Goal: Task Accomplishment & Management: Complete application form

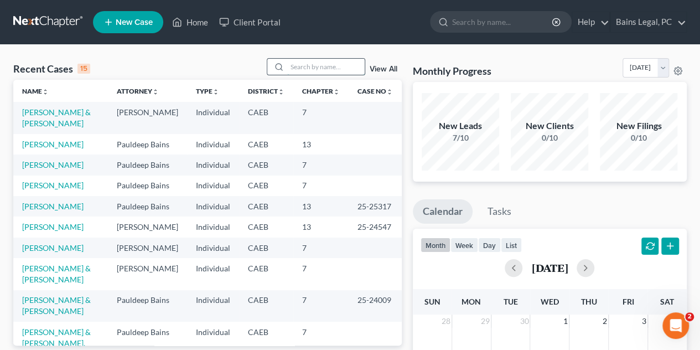
click at [318, 62] on input "search" at bounding box center [325, 67] width 77 height 16
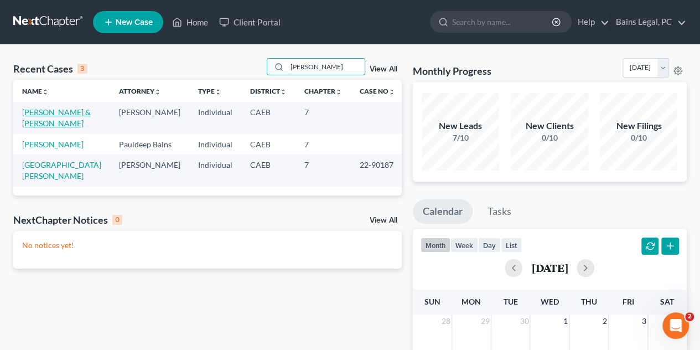
type input "[PERSON_NAME]"
click at [52, 114] on link "[PERSON_NAME] & [PERSON_NAME]" at bounding box center [56, 117] width 69 height 20
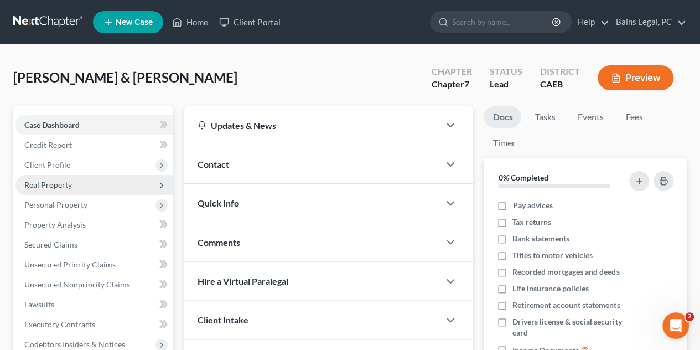
click at [71, 186] on span "Real Property" at bounding box center [94, 185] width 158 height 20
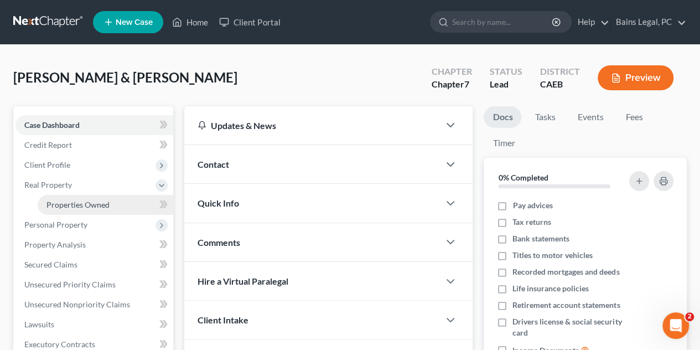
click at [93, 205] on span "Properties Owned" at bounding box center [77, 204] width 63 height 9
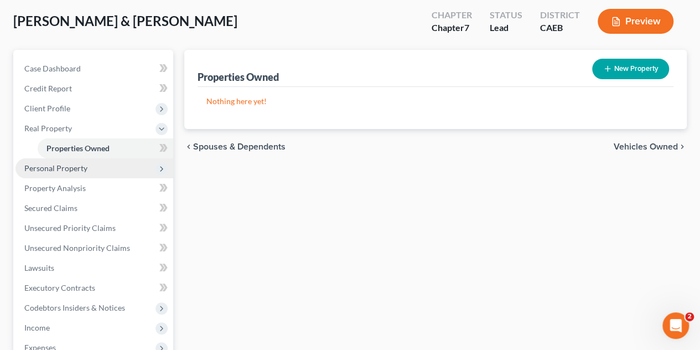
scroll to position [111, 0]
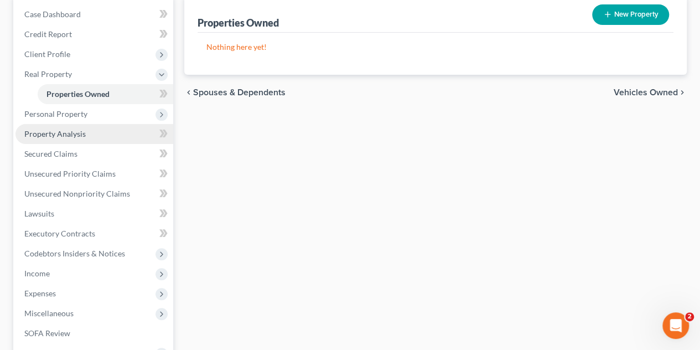
click at [77, 134] on span "Property Analysis" at bounding box center [54, 133] width 61 height 9
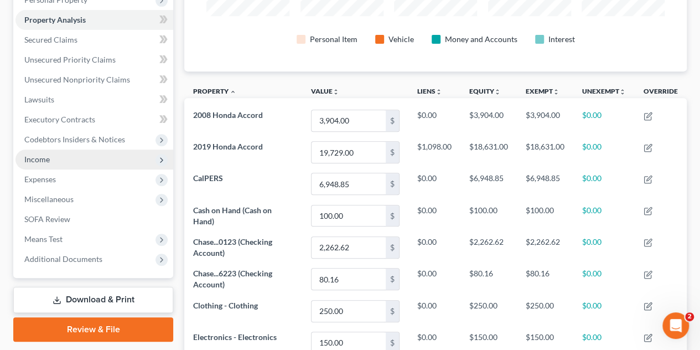
scroll to position [94, 0]
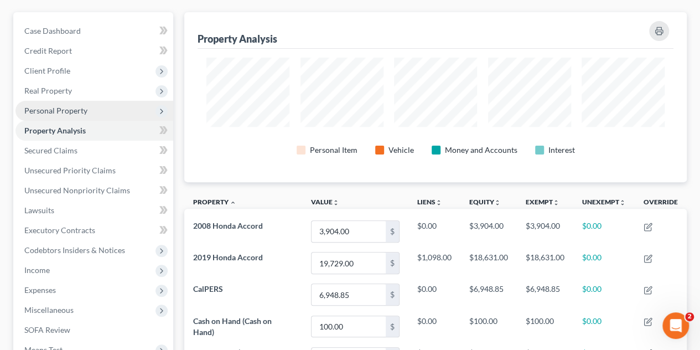
click at [73, 109] on span "Personal Property" at bounding box center [55, 110] width 63 height 9
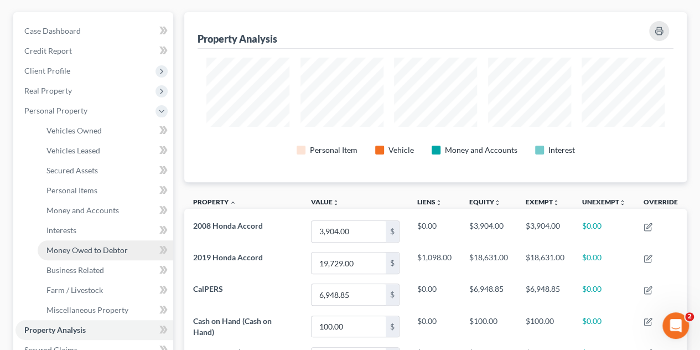
click at [93, 251] on span "Money Owed to Debtor" at bounding box center [86, 249] width 81 height 9
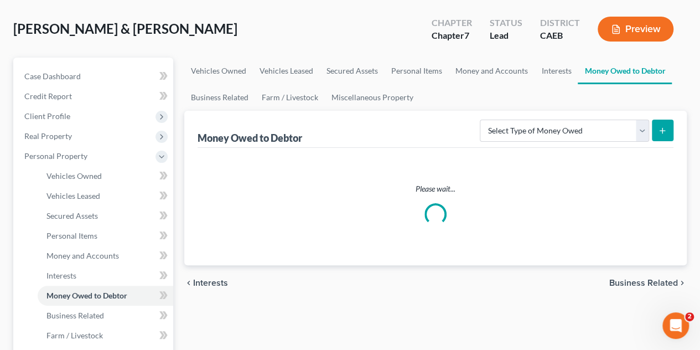
scroll to position [111, 0]
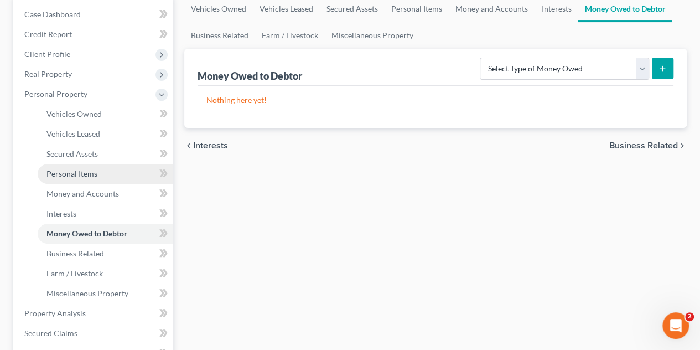
click at [81, 173] on span "Personal Items" at bounding box center [71, 173] width 51 height 9
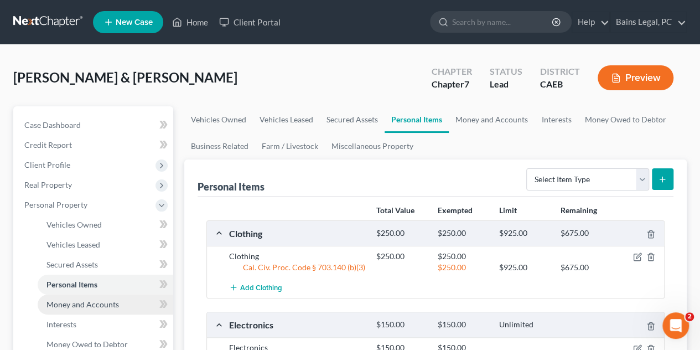
click at [105, 302] on span "Money and Accounts" at bounding box center [82, 303] width 72 height 9
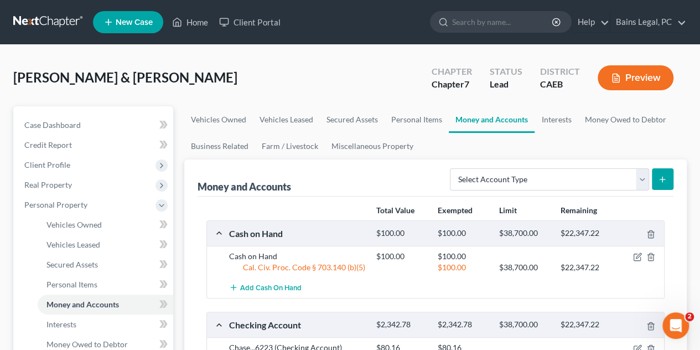
click at [186, 11] on ul "New Case Home Client Portal - No Result - See all results Or Press Enter... Hel…" at bounding box center [389, 22] width 593 height 29
click at [187, 21] on link "Home" at bounding box center [189, 22] width 47 height 20
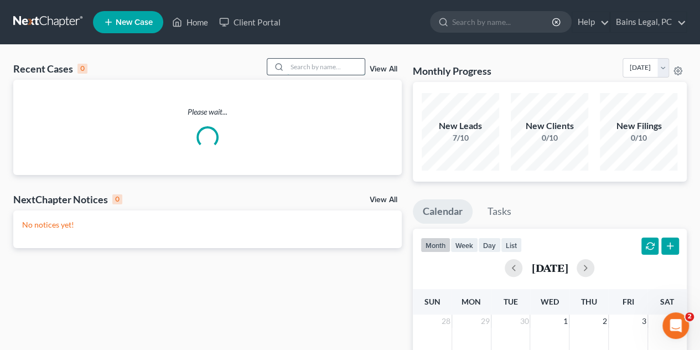
click at [335, 69] on input "search" at bounding box center [325, 67] width 77 height 16
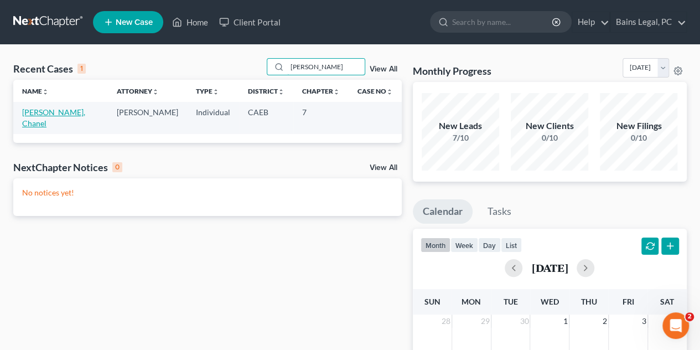
type input "[PERSON_NAME]"
click at [72, 110] on link "[PERSON_NAME], Chanel" at bounding box center [53, 117] width 63 height 20
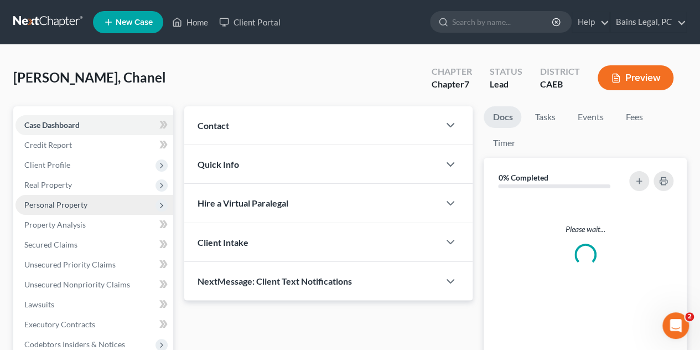
scroll to position [55, 0]
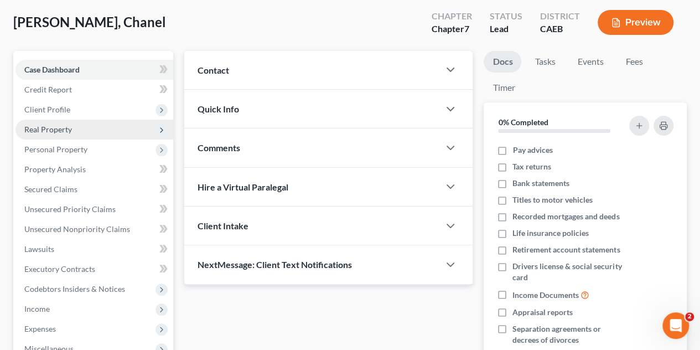
click at [69, 131] on span "Real Property" at bounding box center [48, 128] width 48 height 9
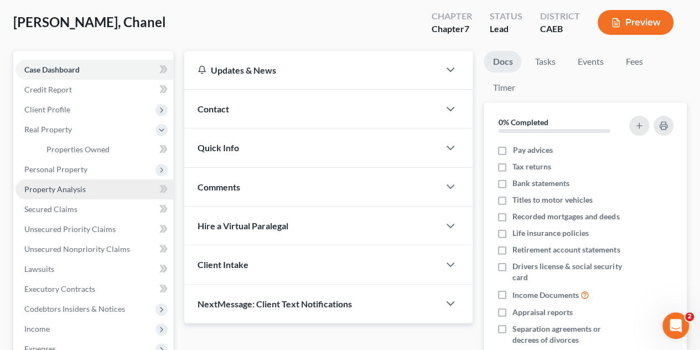
click at [81, 187] on span "Property Analysis" at bounding box center [54, 188] width 61 height 9
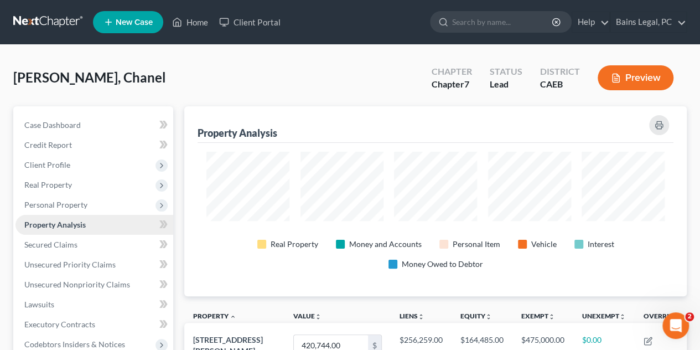
scroll to position [189, 502]
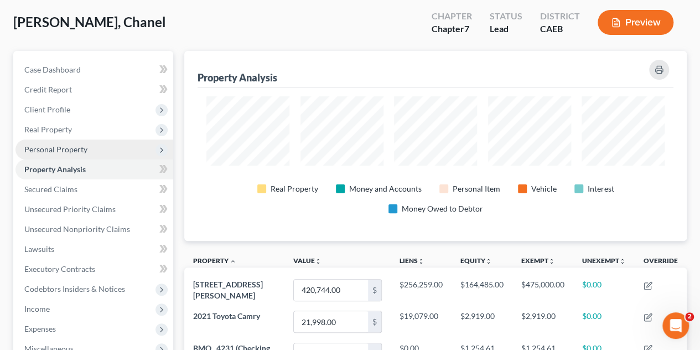
click at [70, 147] on span "Personal Property" at bounding box center [55, 148] width 63 height 9
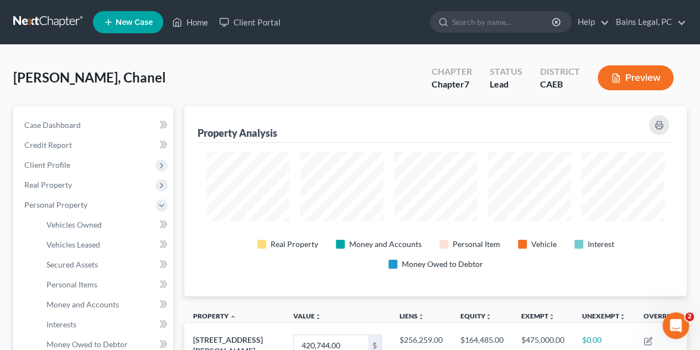
scroll to position [0, 0]
click at [206, 27] on link "Home" at bounding box center [189, 22] width 47 height 20
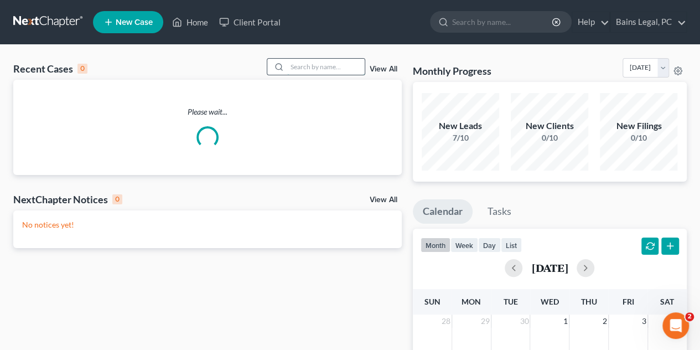
click at [327, 64] on input "search" at bounding box center [325, 67] width 77 height 16
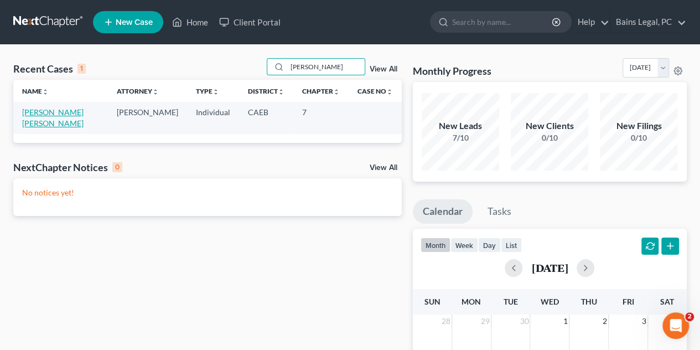
type input "[PERSON_NAME]"
click at [68, 114] on link "[PERSON_NAME] [PERSON_NAME]" at bounding box center [52, 117] width 61 height 20
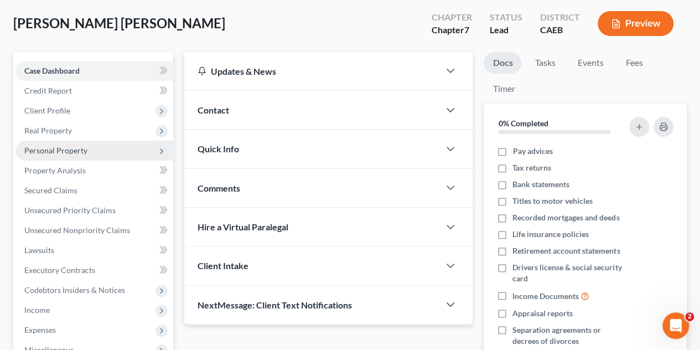
scroll to position [55, 0]
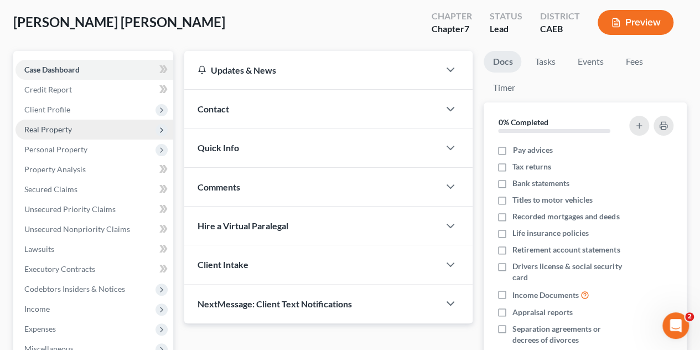
click at [72, 127] on span "Real Property" at bounding box center [94, 129] width 158 height 20
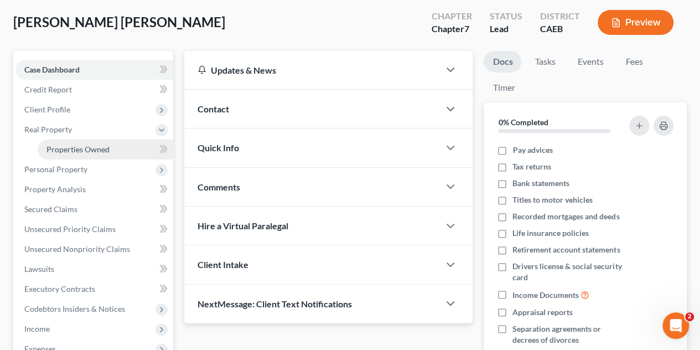
click at [83, 151] on span "Properties Owned" at bounding box center [77, 148] width 63 height 9
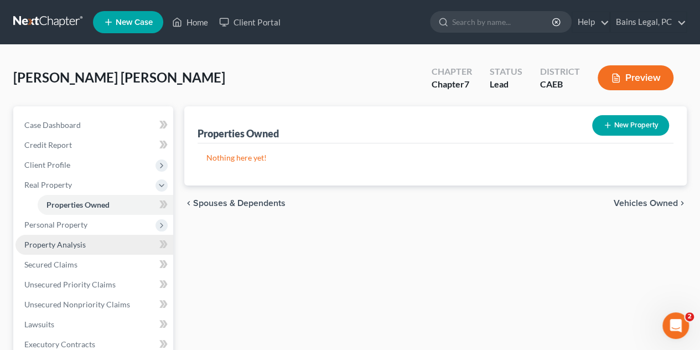
click at [71, 241] on span "Property Analysis" at bounding box center [54, 243] width 61 height 9
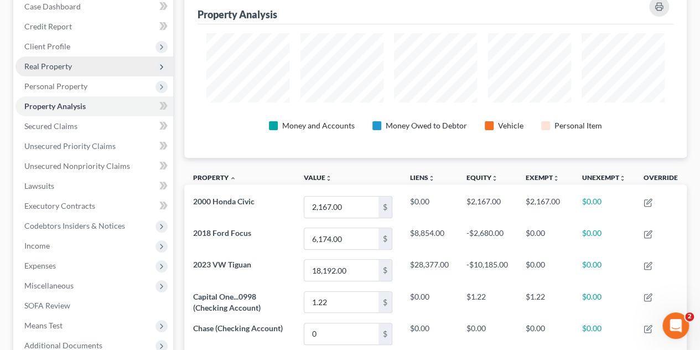
scroll to position [111, 0]
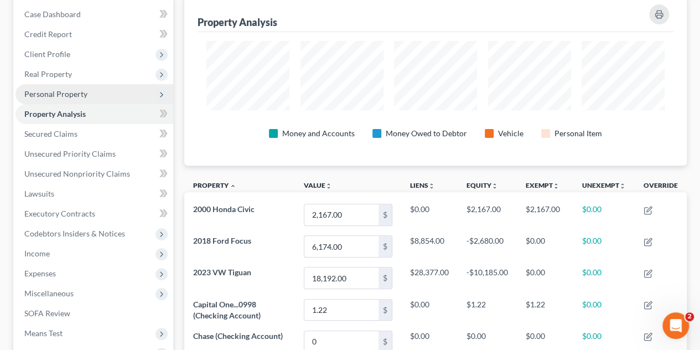
click at [65, 90] on span "Personal Property" at bounding box center [55, 93] width 63 height 9
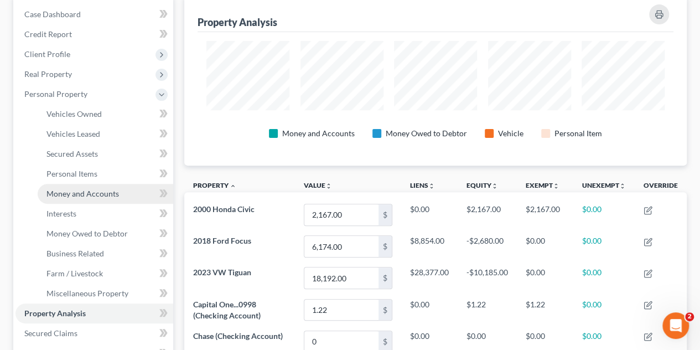
click at [88, 192] on span "Money and Accounts" at bounding box center [82, 193] width 72 height 9
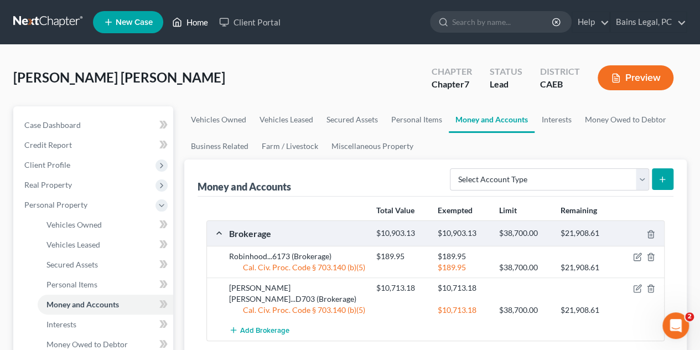
click at [185, 17] on link "Home" at bounding box center [189, 22] width 47 height 20
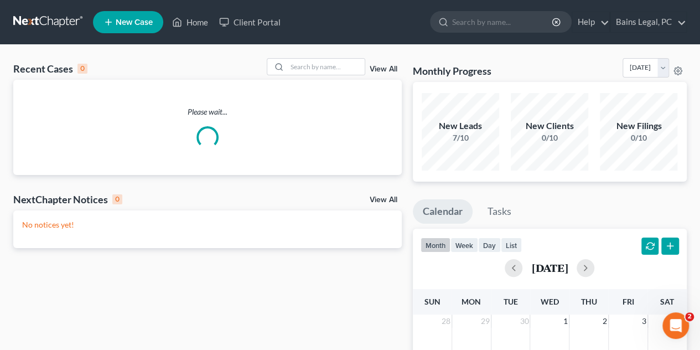
click at [310, 51] on div "Recent Cases 0 View All Please wait... NextChapter Notices 0 View All No notice…" at bounding box center [350, 332] width 700 height 574
click at [313, 65] on input "search" at bounding box center [325, 67] width 77 height 16
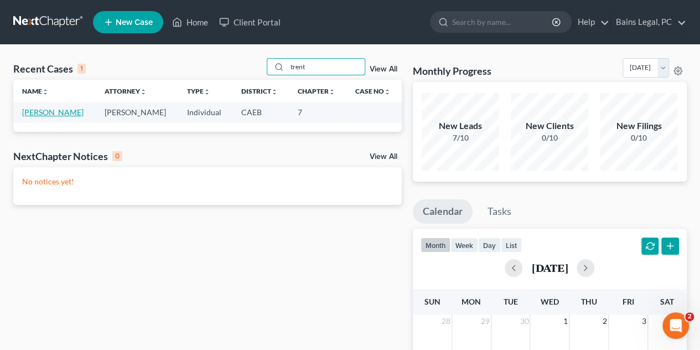
type input "trent"
click at [58, 111] on link "[PERSON_NAME]" at bounding box center [52, 111] width 61 height 9
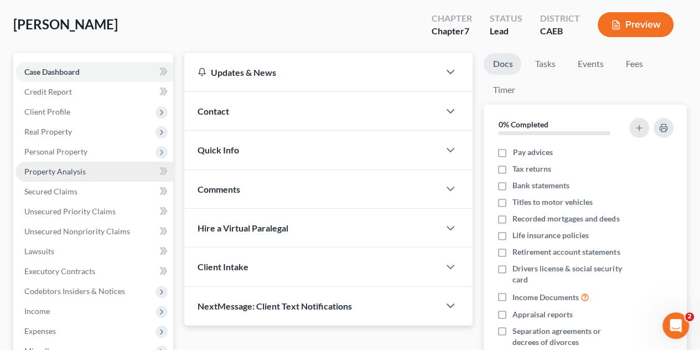
scroll to position [55, 0]
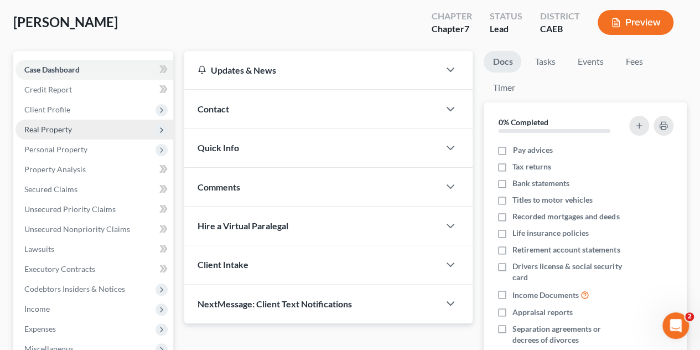
click at [61, 134] on span "Real Property" at bounding box center [94, 129] width 158 height 20
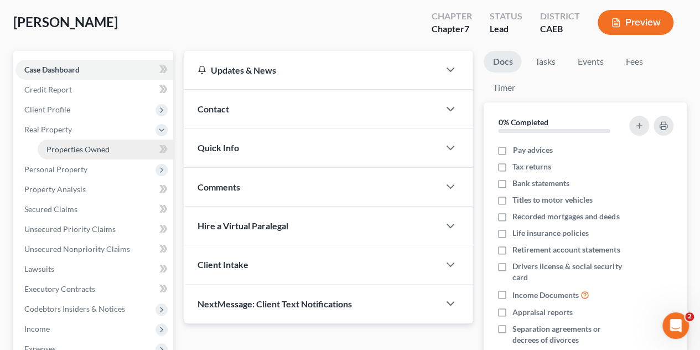
click at [69, 151] on span "Properties Owned" at bounding box center [77, 148] width 63 height 9
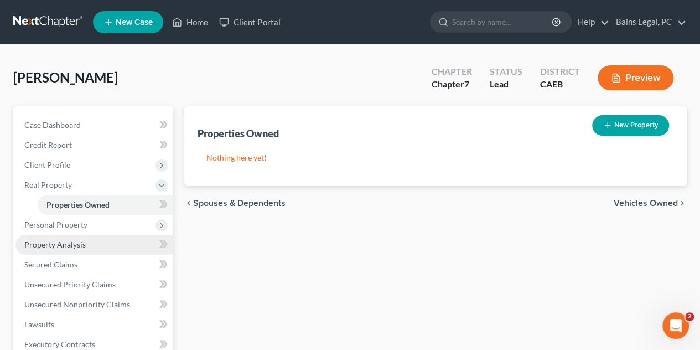
click at [67, 248] on span "Property Analysis" at bounding box center [54, 243] width 61 height 9
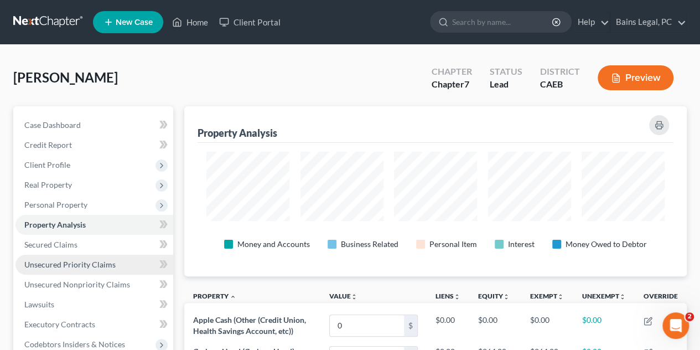
scroll to position [169, 502]
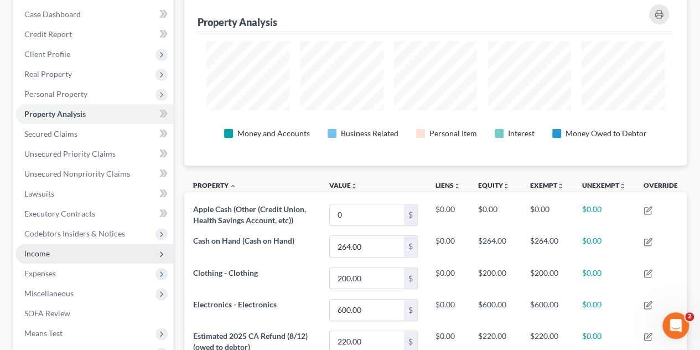
click at [63, 246] on span "Income" at bounding box center [94, 253] width 158 height 20
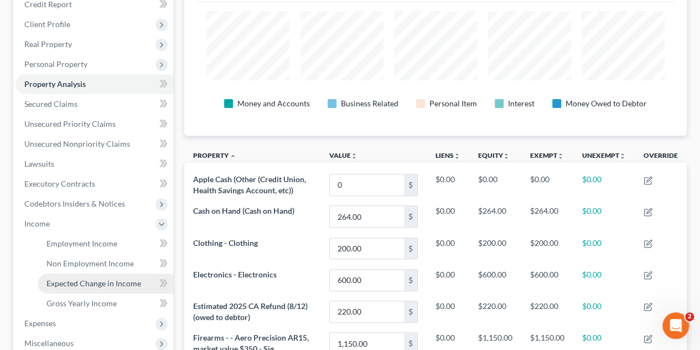
scroll to position [166, 0]
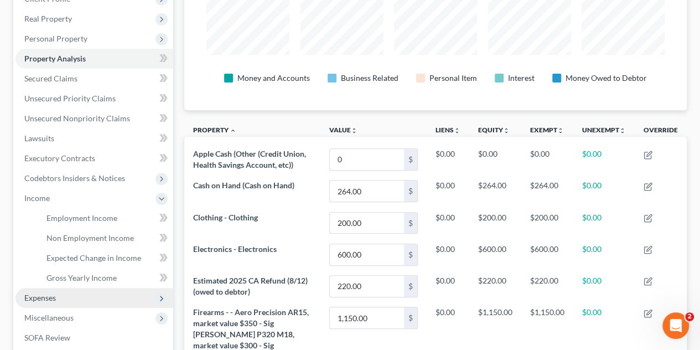
click at [76, 304] on span "Expenses" at bounding box center [94, 298] width 158 height 20
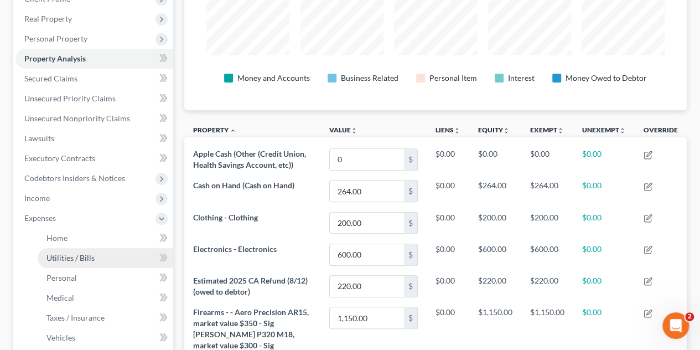
click at [81, 253] on span "Utilities / Bills" at bounding box center [70, 257] width 48 height 9
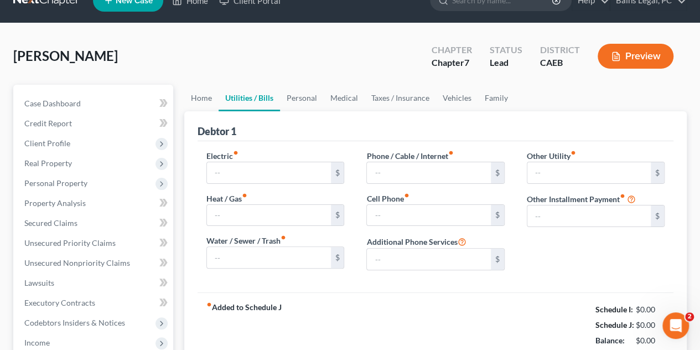
type input "180.00"
type input "60.00"
type input "0.00"
type input "96.00"
type input "40.00"
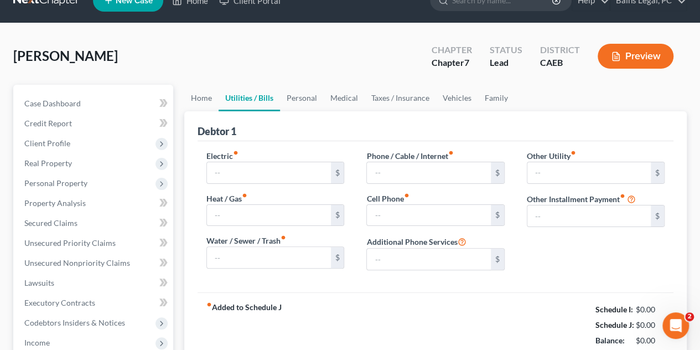
type input "0.00"
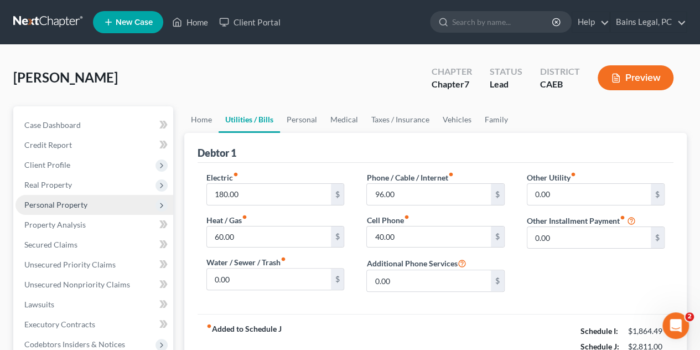
click at [46, 205] on span "Personal Property" at bounding box center [55, 204] width 63 height 9
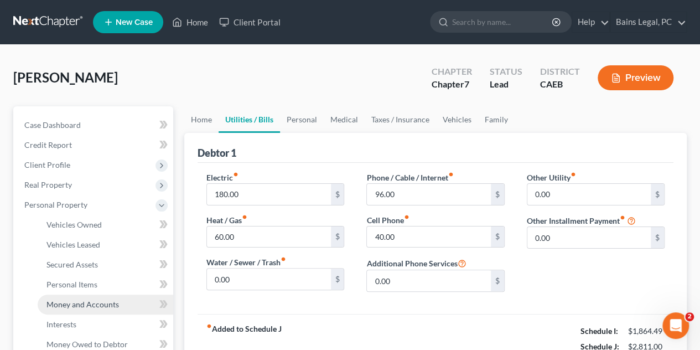
click at [97, 305] on span "Money and Accounts" at bounding box center [82, 303] width 72 height 9
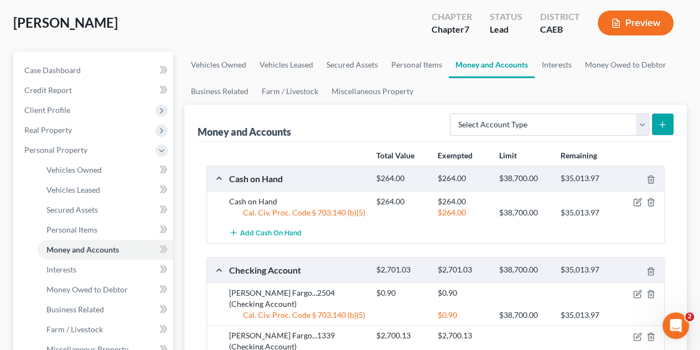
scroll to position [55, 0]
